Goal: Information Seeking & Learning: Understand process/instructions

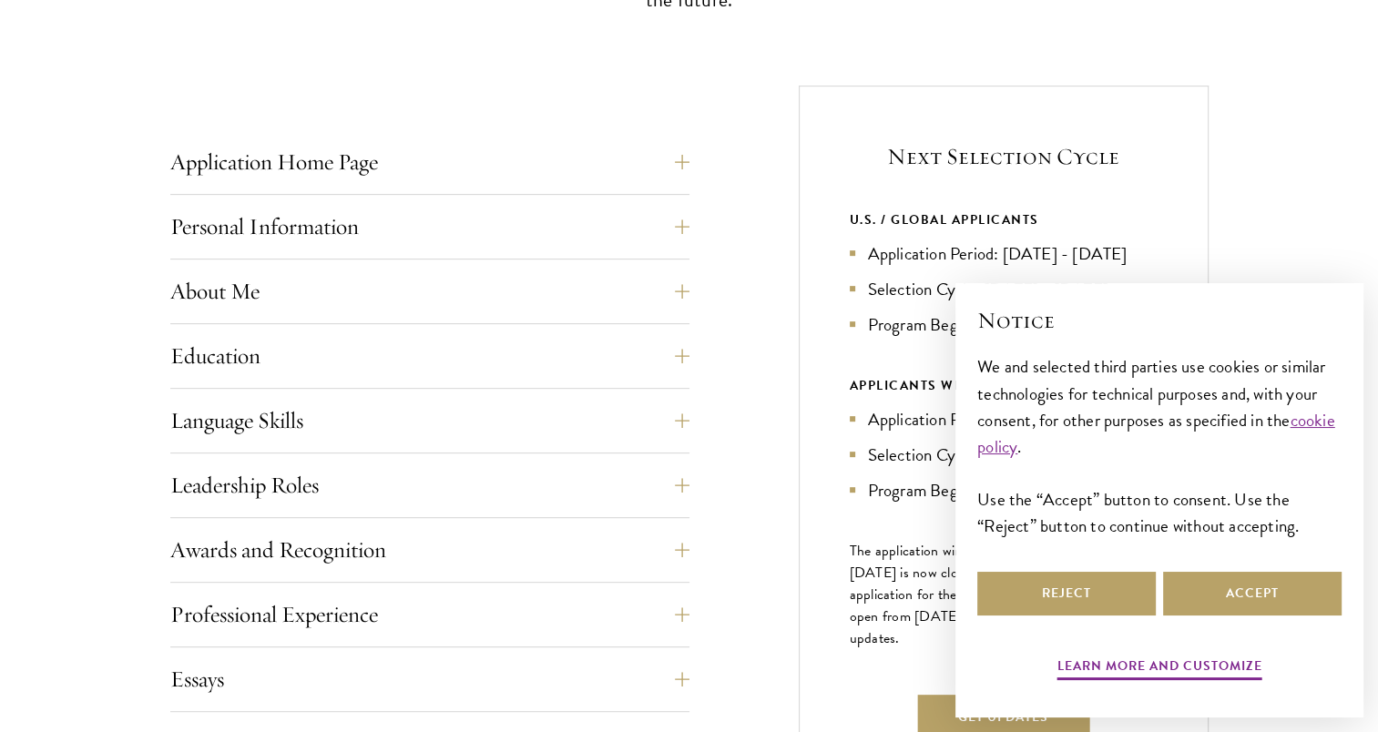
scroll to position [728, 0]
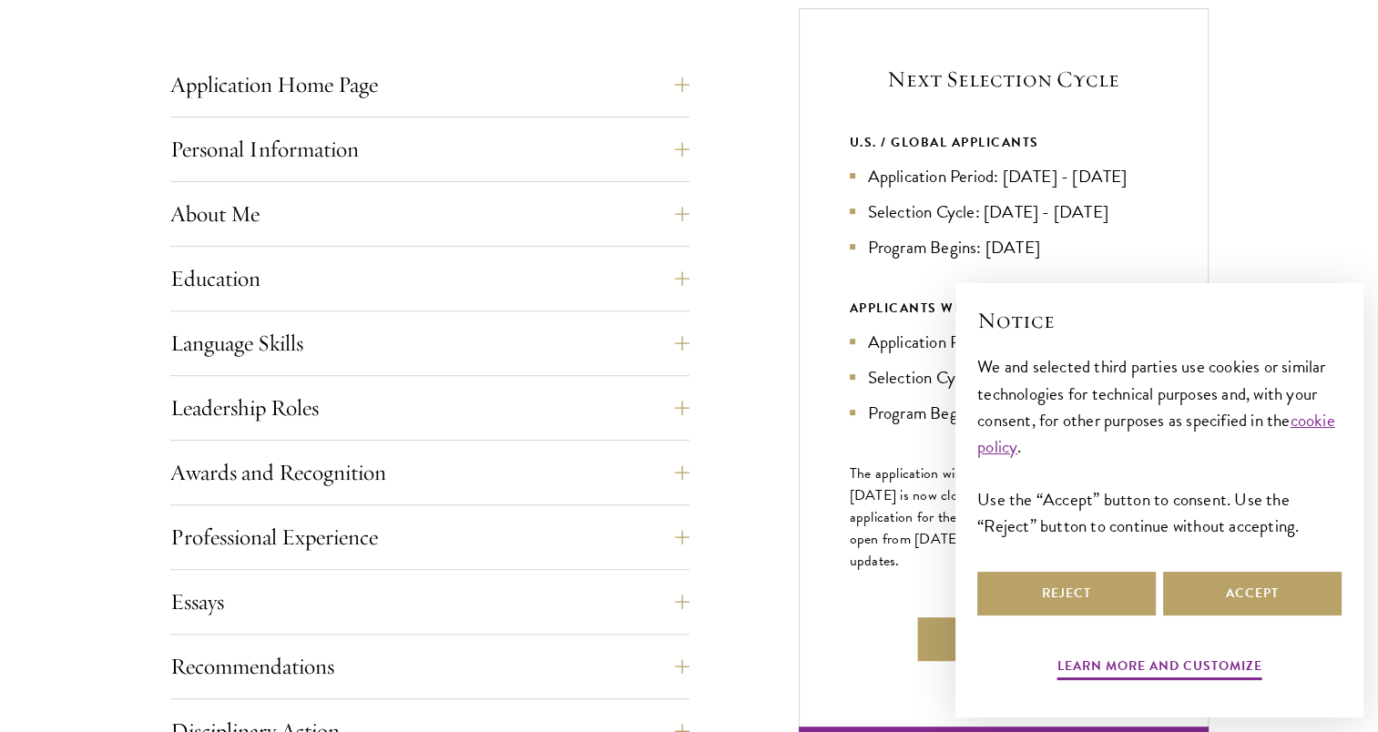
drag, startPoint x: 882, startPoint y: 165, endPoint x: 1144, endPoint y: 165, distance: 261.3
click at [1144, 165] on li "Application Period: [DATE] - [DATE]" at bounding box center [1004, 176] width 308 height 26
drag, startPoint x: 1142, startPoint y: 168, endPoint x: 1116, endPoint y: 186, distance: 30.8
click at [1116, 186] on li "Application Period: [DATE] - [DATE]" at bounding box center [1004, 176] width 308 height 26
click at [1115, 191] on ul "Application Period: [DATE] - [DATE] Selection Cycle: [DATE] - [DATE] Program Be…" at bounding box center [1004, 211] width 308 height 97
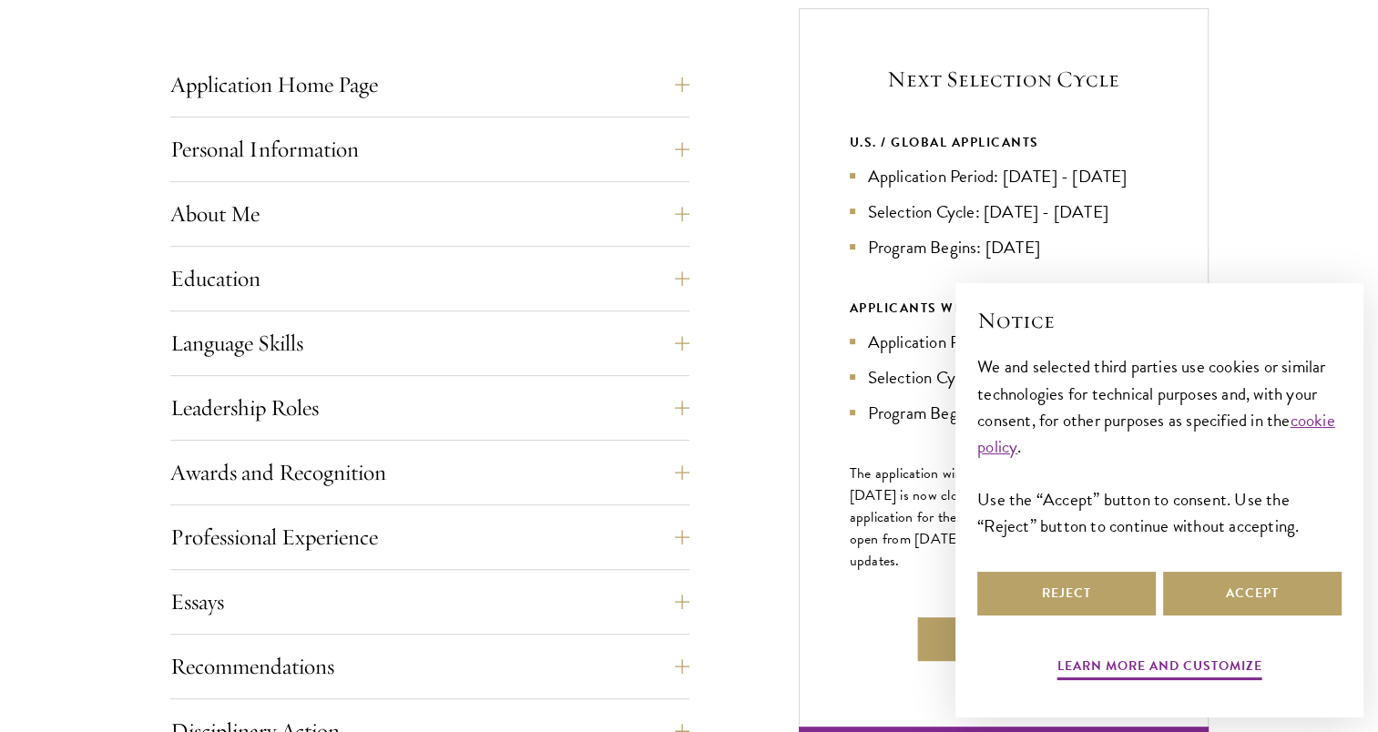
click at [1127, 204] on li "Selection Cycle: [DATE] - [DATE]" at bounding box center [1004, 211] width 308 height 26
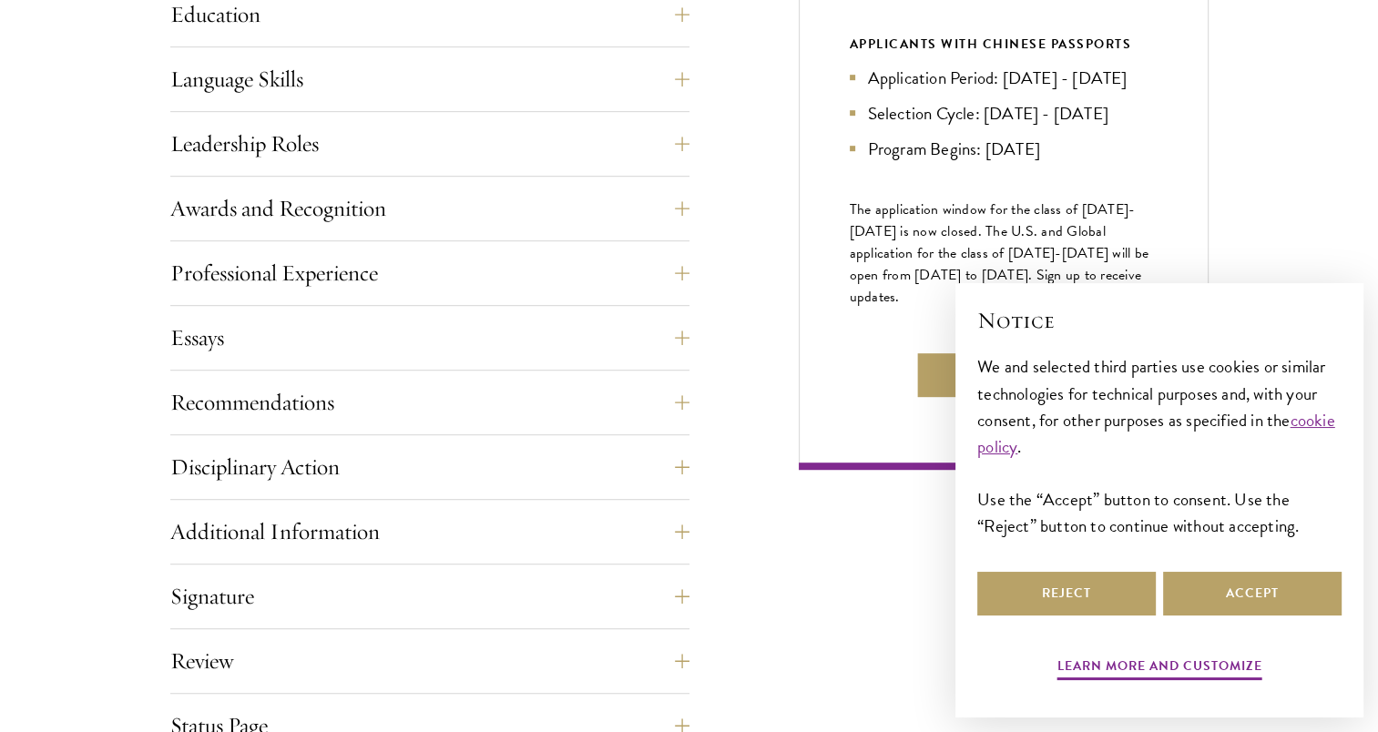
scroll to position [1002, 0]
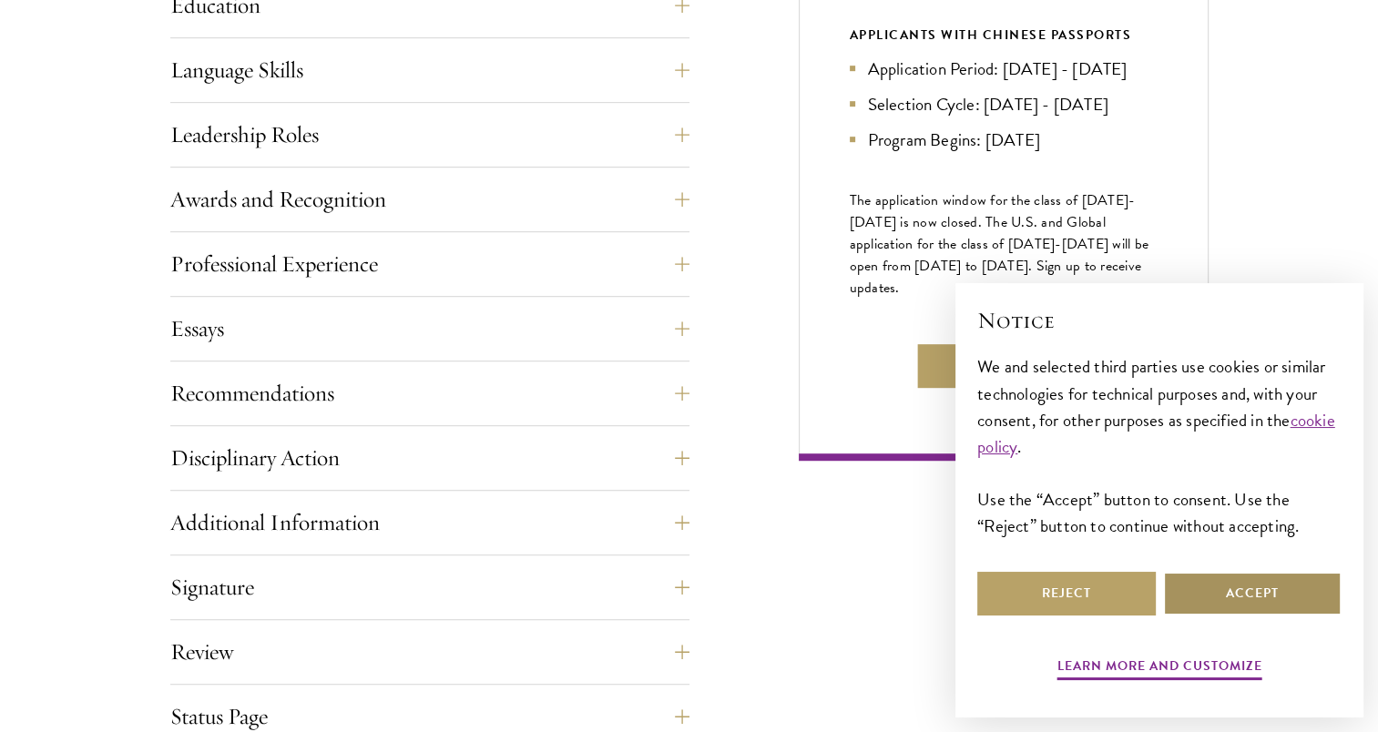
click at [1247, 588] on button "Accept" at bounding box center [1252, 594] width 178 height 44
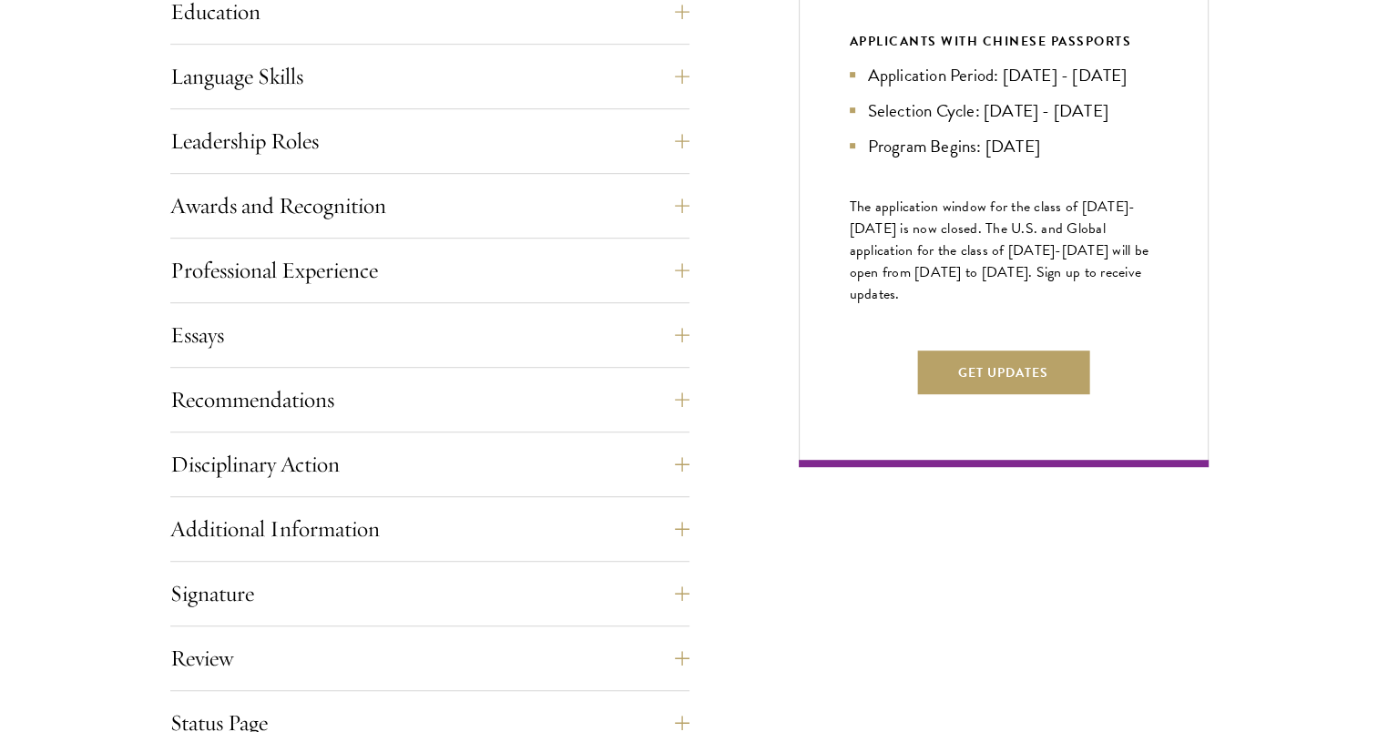
scroll to position [728, 0]
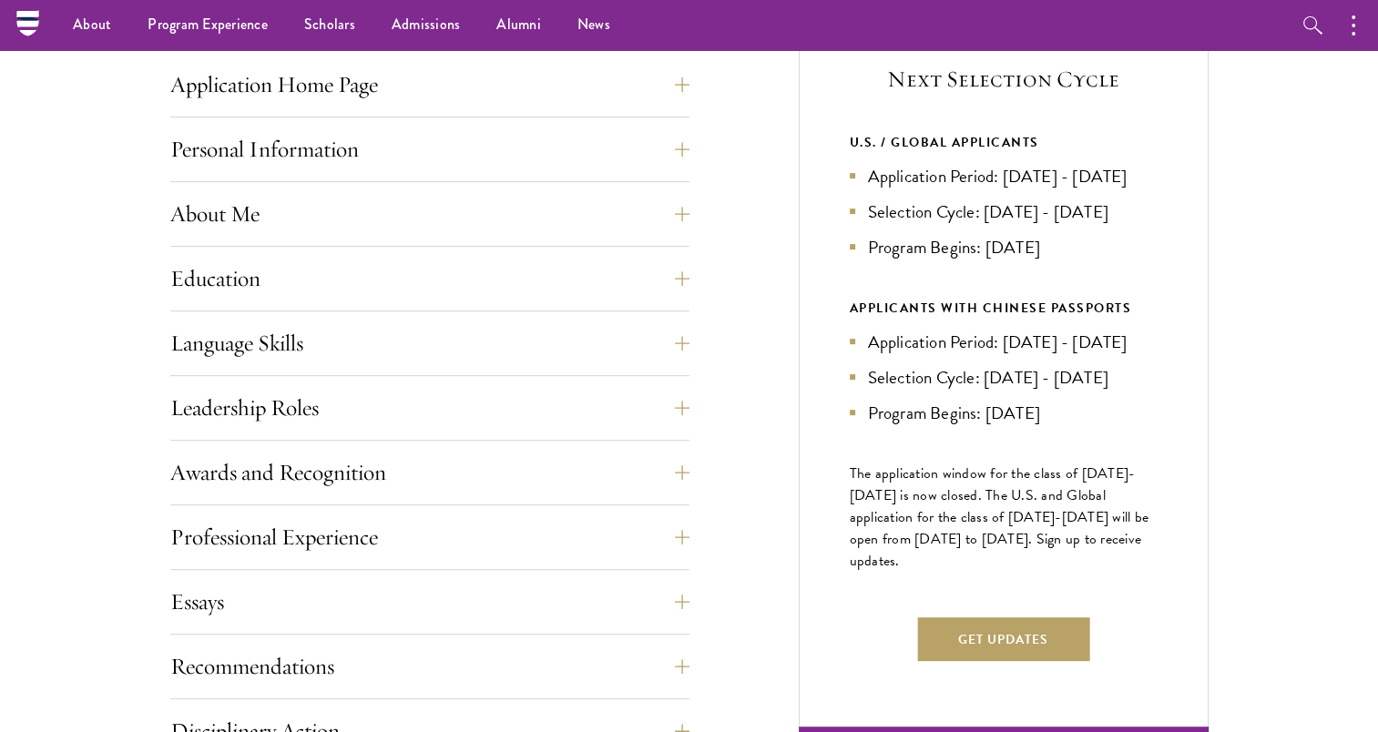
drag, startPoint x: 1096, startPoint y: 249, endPoint x: 880, endPoint y: 200, distance: 222.2
click at [880, 200] on ul "Application Period: [DATE] - [DATE] Selection Cycle: [DATE] - [DATE] Program Be…" at bounding box center [1004, 211] width 308 height 97
drag, startPoint x: 880, startPoint y: 200, endPoint x: 856, endPoint y: 263, distance: 67.1
click at [856, 257] on li "Program Begins: [DATE]" at bounding box center [1004, 247] width 308 height 26
click at [885, 349] on li "Application Period: [DATE] - [DATE]" at bounding box center [1004, 342] width 308 height 26
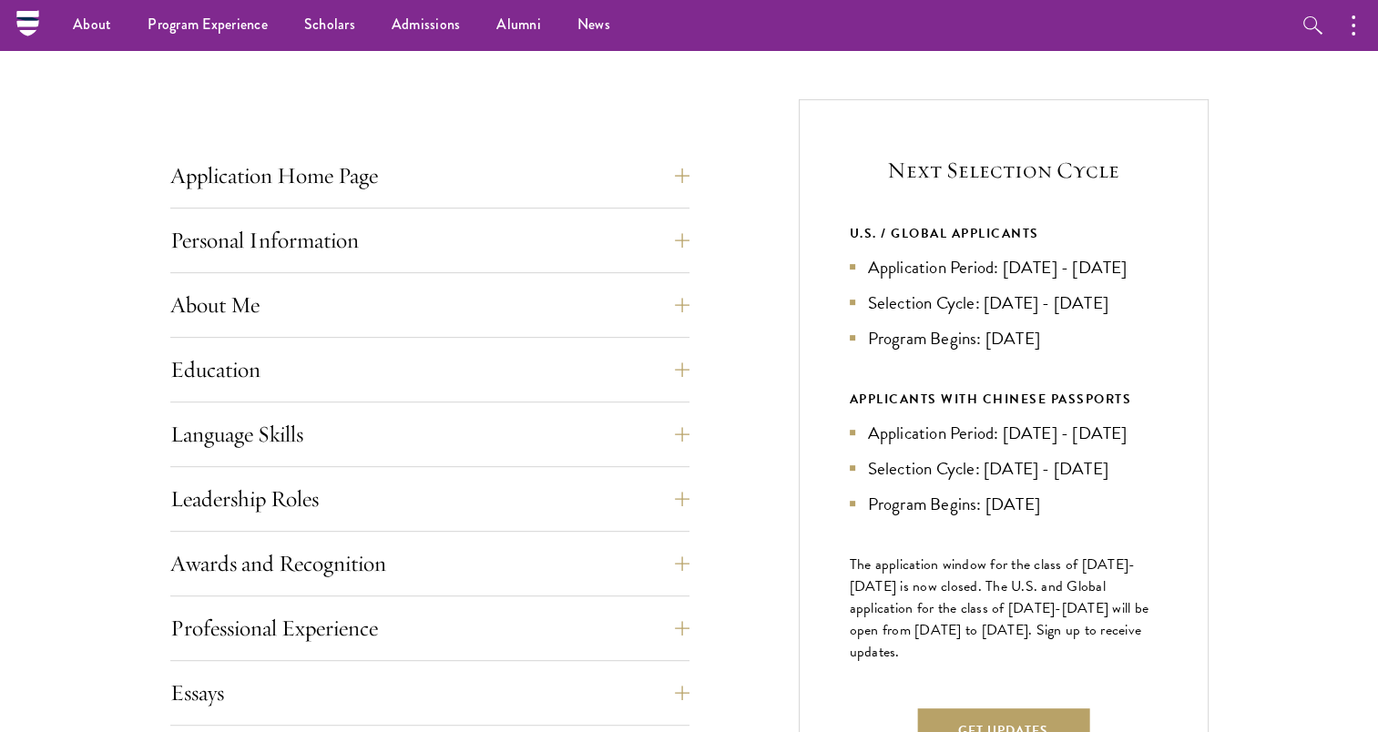
scroll to position [637, 0]
drag, startPoint x: 860, startPoint y: 264, endPoint x: 1013, endPoint y: 260, distance: 153.9
click at [1013, 260] on li "Application Period: [DATE] - [DATE]" at bounding box center [1004, 267] width 308 height 26
drag, startPoint x: 1013, startPoint y: 260, endPoint x: 1001, endPoint y: 298, distance: 39.4
click at [1001, 298] on li "Selection Cycle: [DATE] - [DATE]" at bounding box center [1004, 303] width 308 height 26
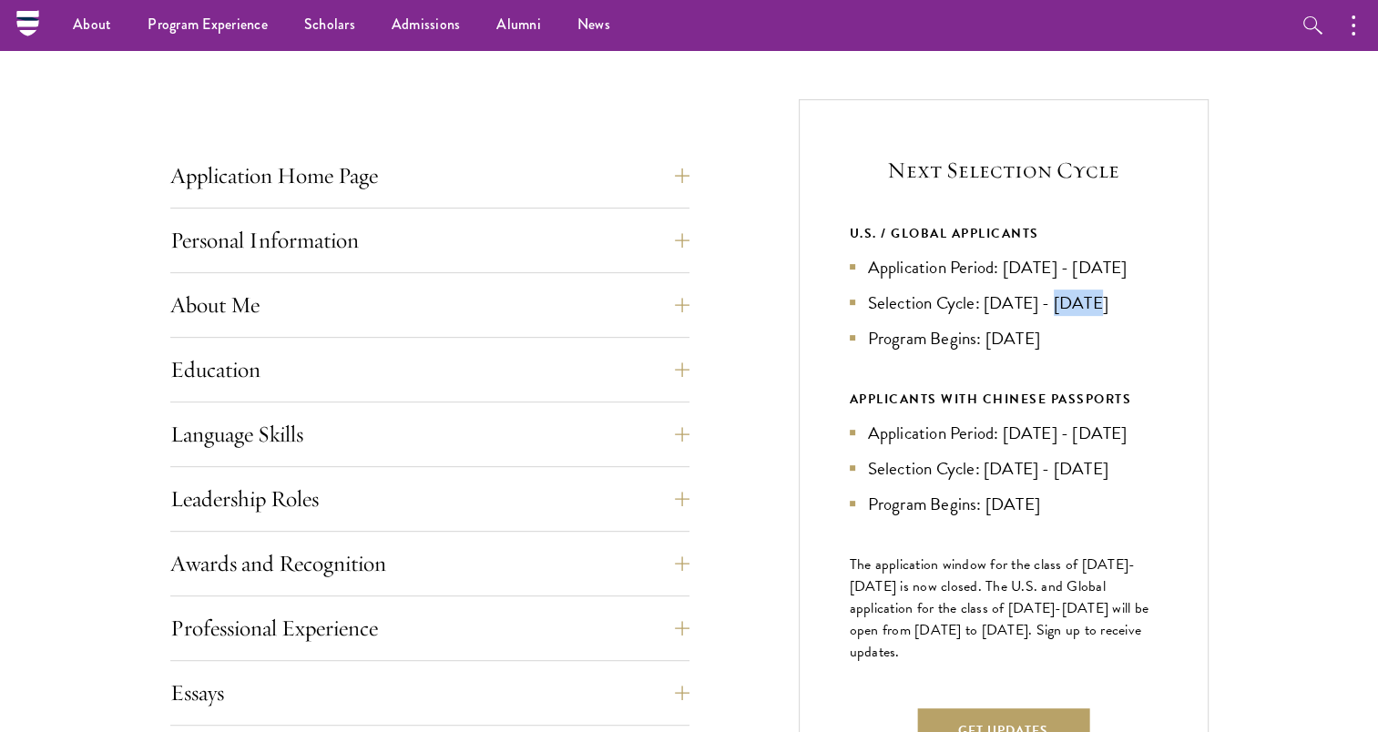
drag, startPoint x: 1091, startPoint y: 296, endPoint x: 1042, endPoint y: 294, distance: 49.2
click at [1042, 294] on li "Selection Cycle: [DATE] - [DATE]" at bounding box center [1004, 303] width 308 height 26
drag, startPoint x: 1042, startPoint y: 294, endPoint x: 1029, endPoint y: 351, distance: 58.8
click at [1029, 351] on div "U.S. / GLOBAL APPLICANTS Application Period: [DATE] - [DATE] Selection Cycle: […" at bounding box center [1004, 369] width 308 height 295
drag, startPoint x: 1029, startPoint y: 351, endPoint x: 885, endPoint y: 264, distance: 168.3
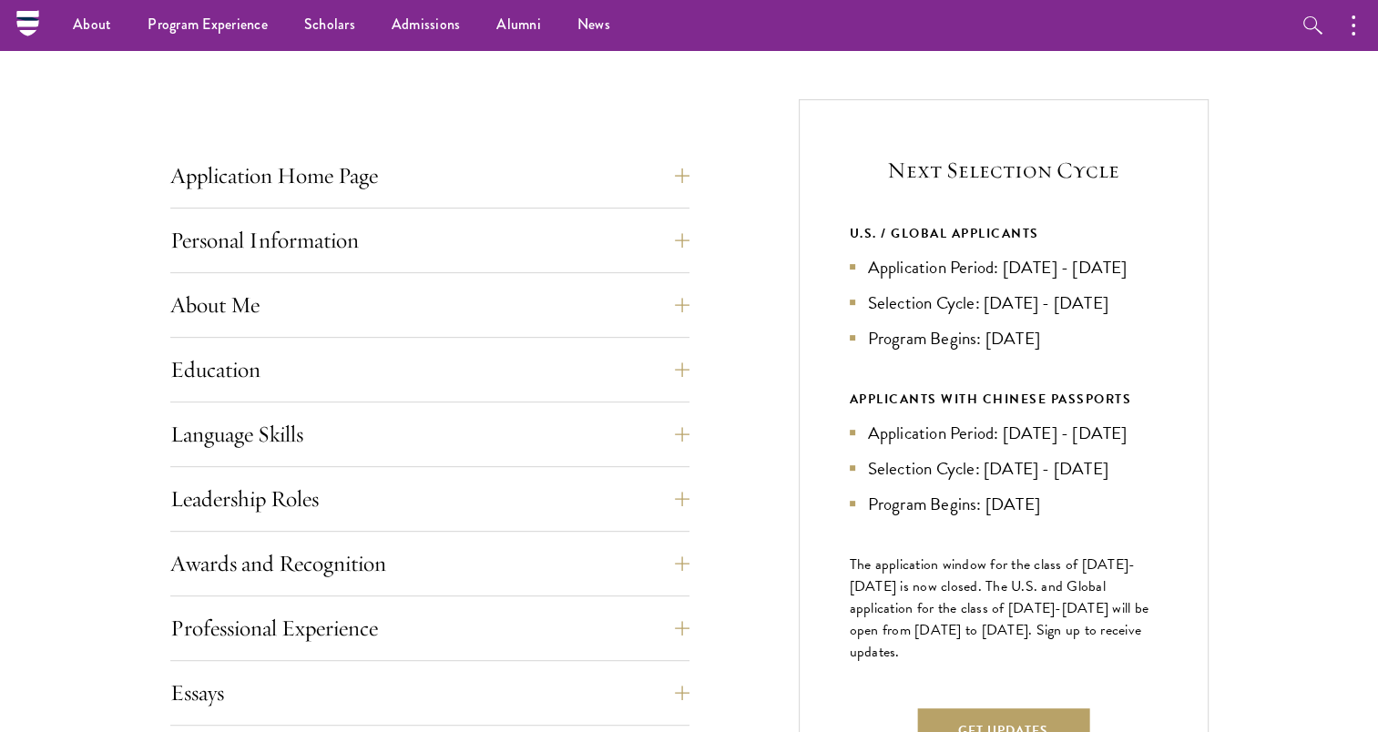
click at [885, 264] on li "Application Period: [DATE] - [DATE]" at bounding box center [1004, 267] width 308 height 26
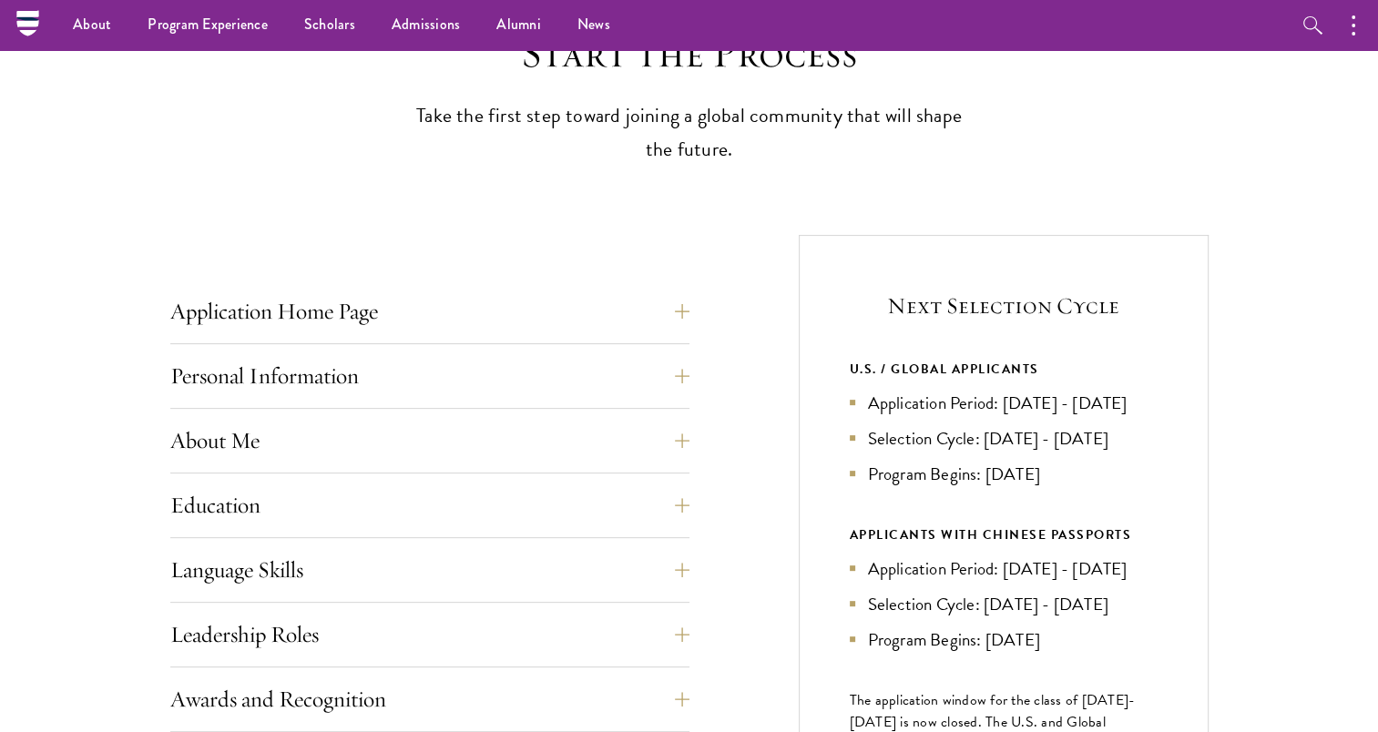
scroll to position [364, 0]
